Goal: Information Seeking & Learning: Learn about a topic

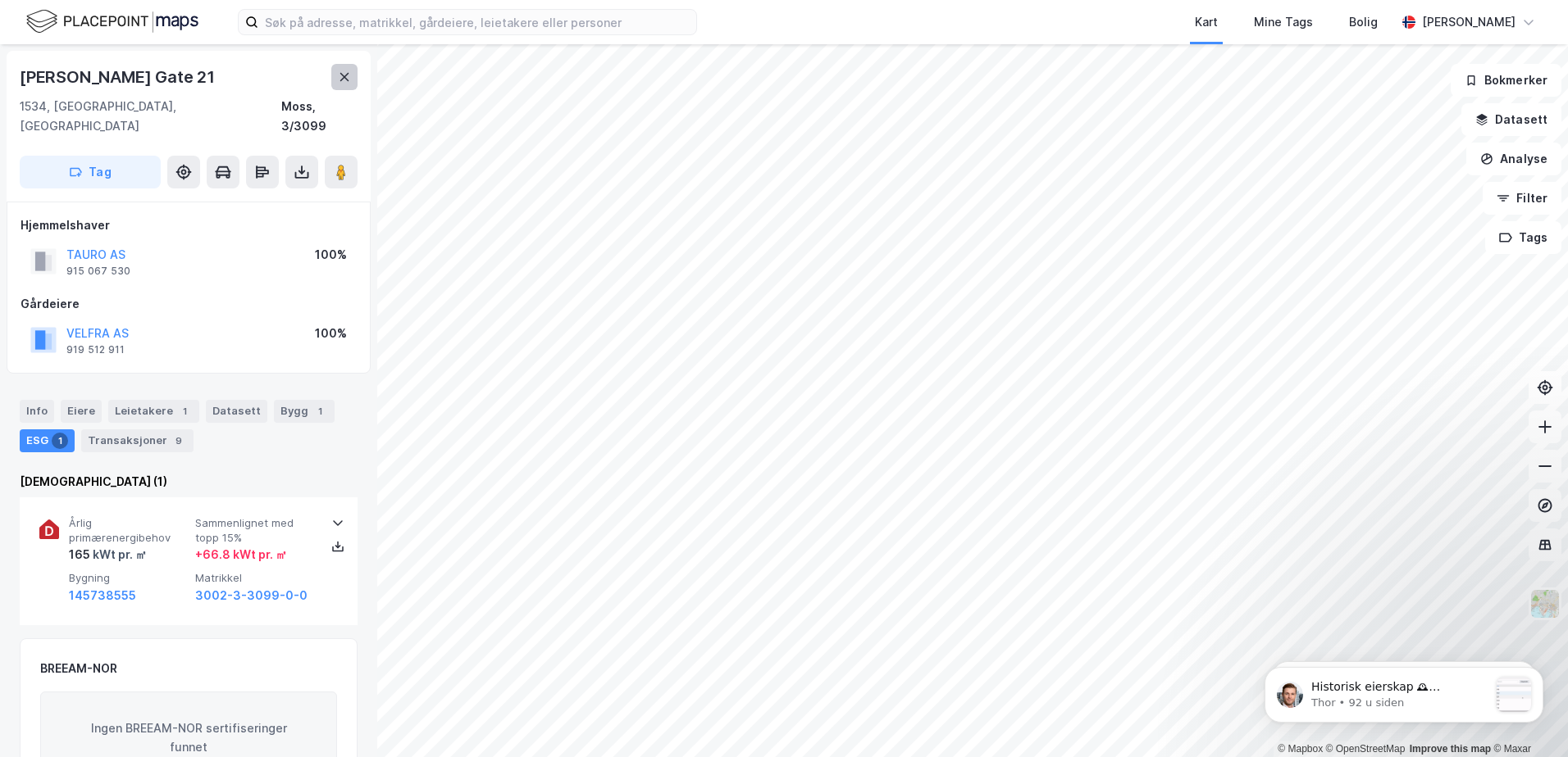
click at [343, 79] on icon at bounding box center [344, 77] width 9 height 8
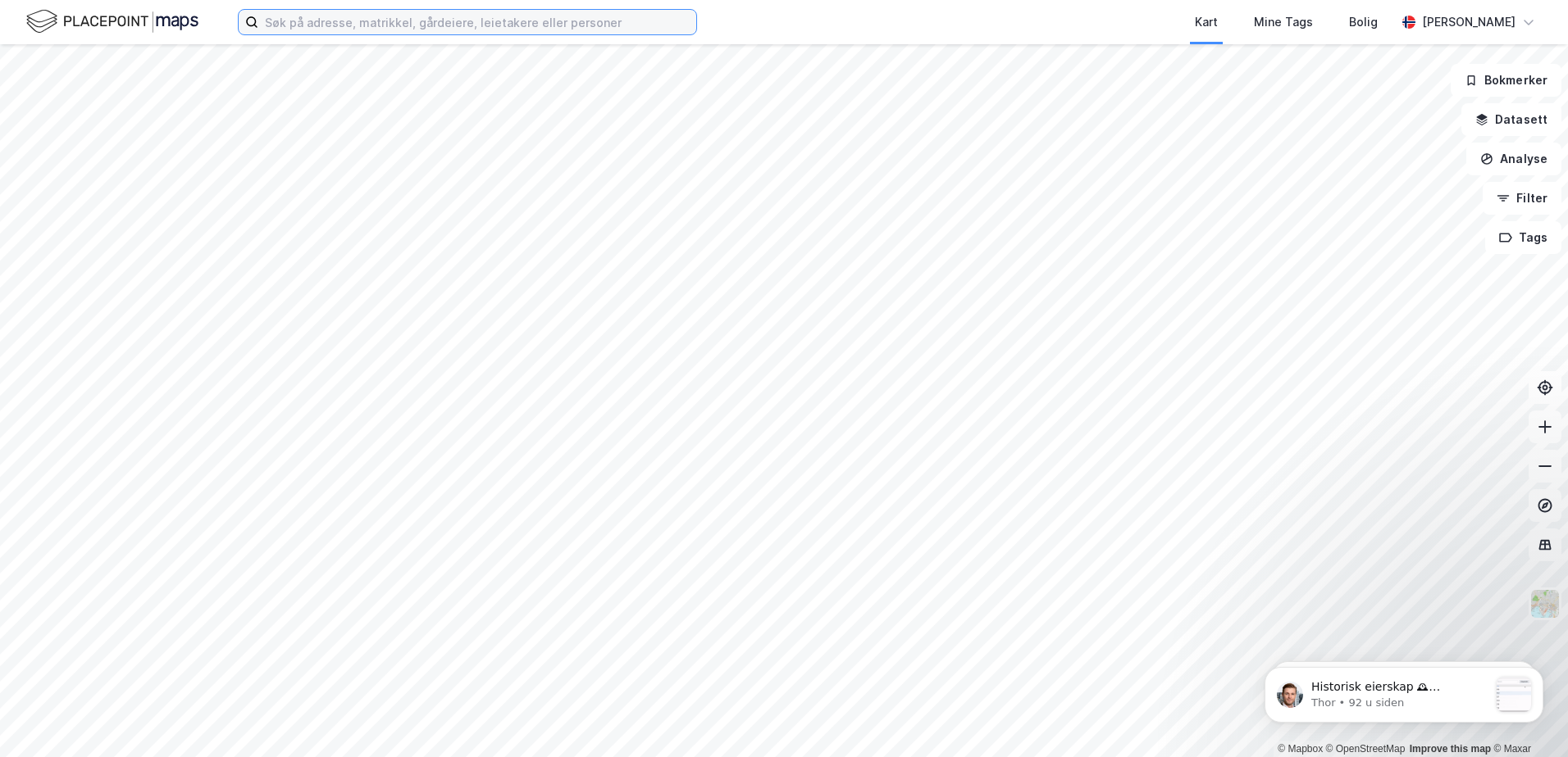
click at [346, 21] on input at bounding box center [477, 22] width 438 height 25
